Goal: Task Accomplishment & Management: Manage account settings

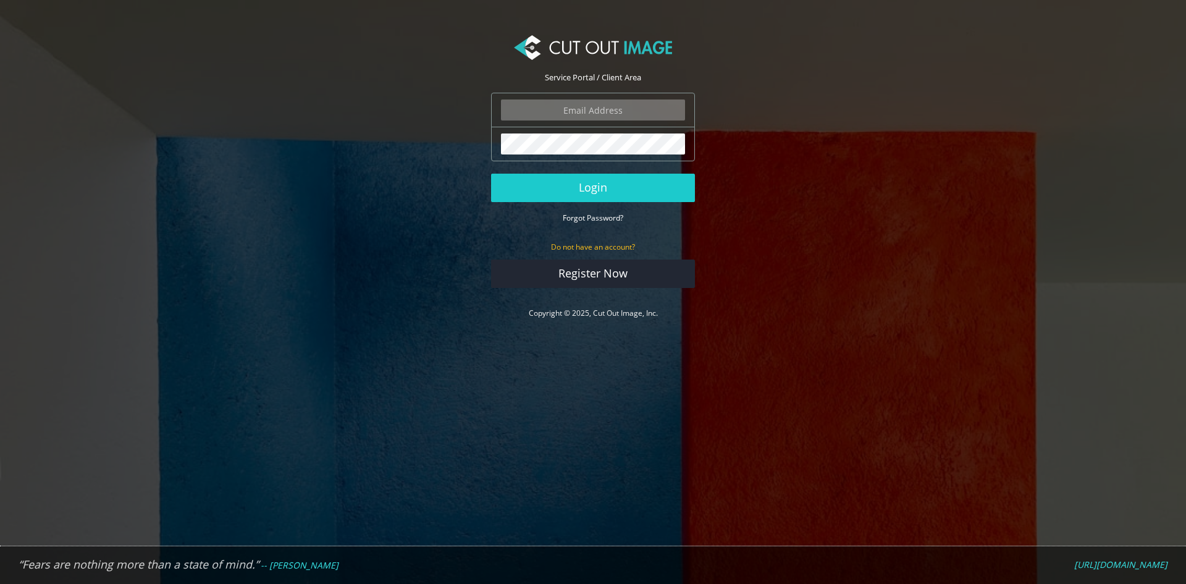
click at [585, 111] on input "email" at bounding box center [593, 109] width 184 height 21
type input "[EMAIL_ADDRESS][DOMAIN_NAME]"
click at [696, 230] on div "Service Portal / Client Area sarkar@only-cp.com The login field is required. Th…" at bounding box center [593, 169] width 222 height 276
click at [617, 120] on div "sarkar@only-cp.com The login field is required." at bounding box center [593, 110] width 204 height 35
click at [629, 117] on input "[EMAIL_ADDRESS][DOMAIN_NAME]" at bounding box center [593, 109] width 184 height 21
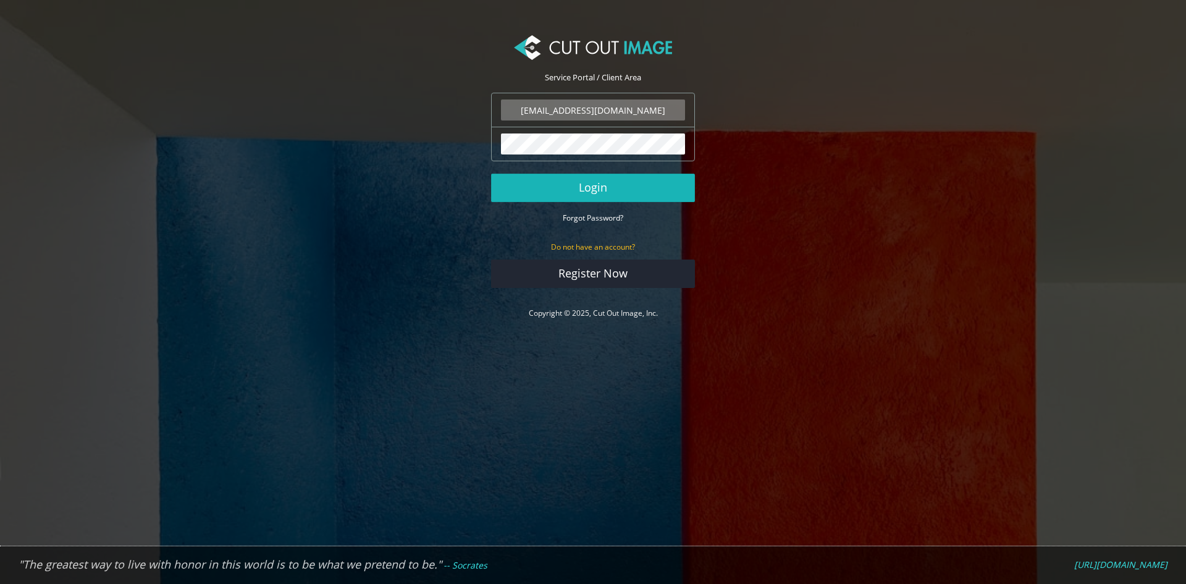
click at [491, 174] on button "Login" at bounding box center [593, 188] width 204 height 28
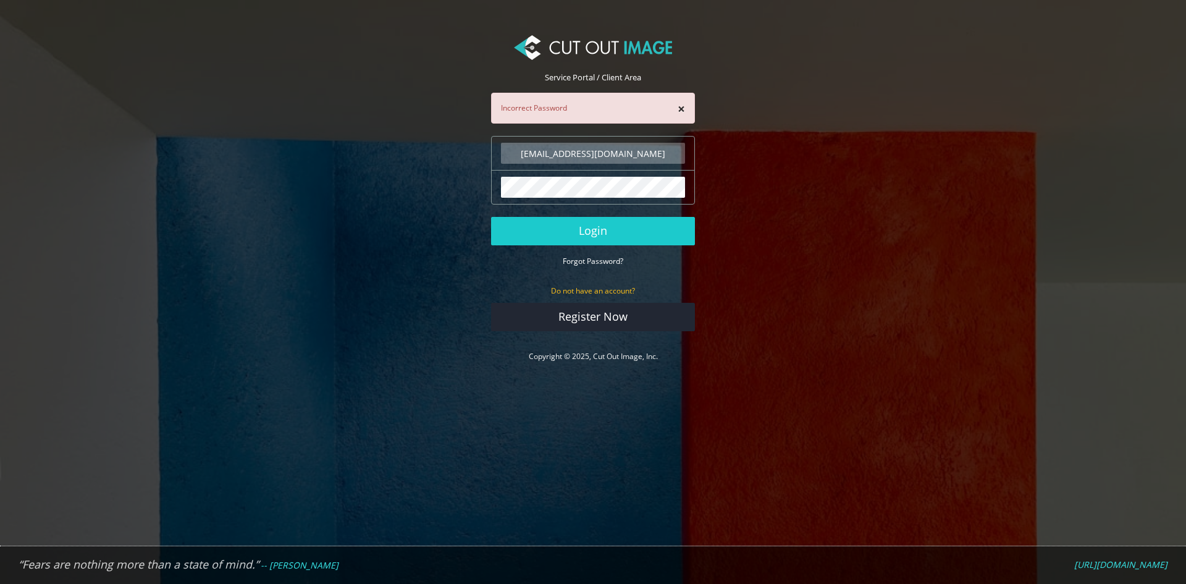
click at [686, 108] on div "× Incorrect Password" at bounding box center [593, 108] width 204 height 31
click at [681, 108] on button "×" at bounding box center [681, 109] width 7 height 13
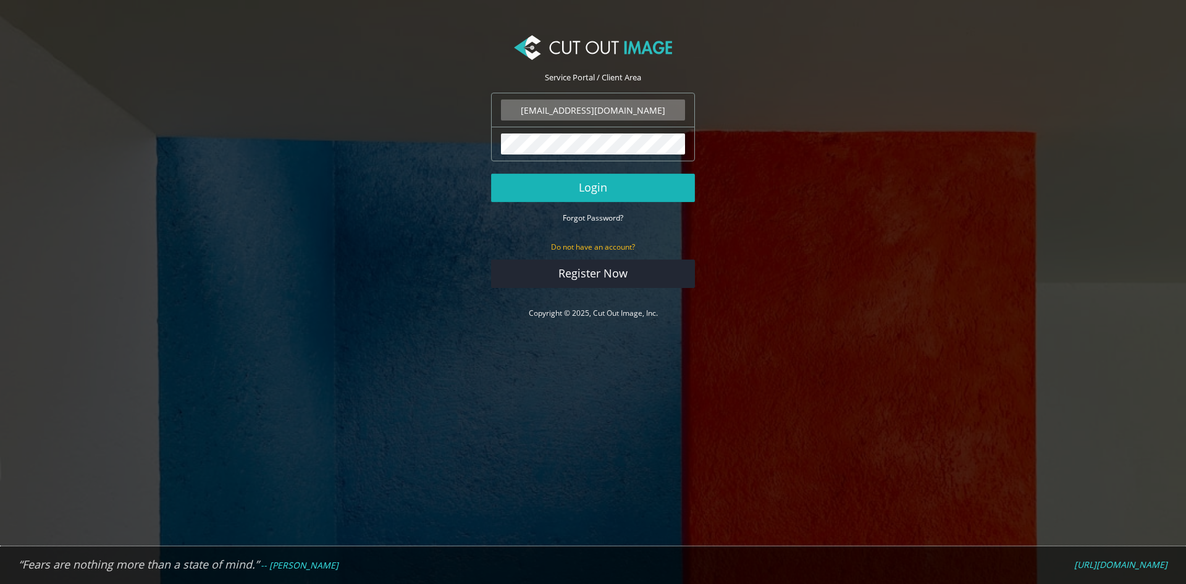
click at [491, 174] on button "Login" at bounding box center [593, 188] width 204 height 28
